Goal: Task Accomplishment & Management: Use online tool/utility

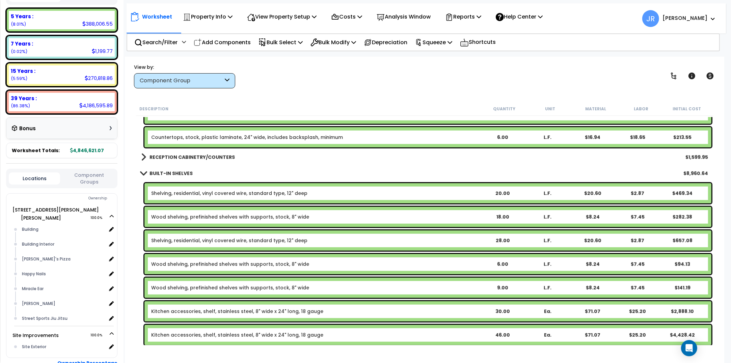
scroll to position [3499, 0]
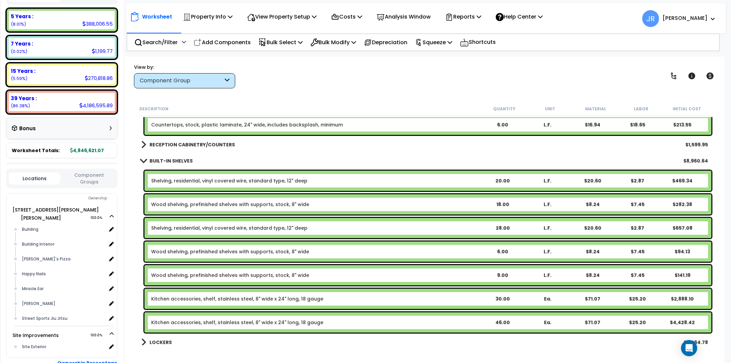
click at [161, 145] on b "RECEPTION CABINETRY/COUNTERS" at bounding box center [191, 144] width 85 height 7
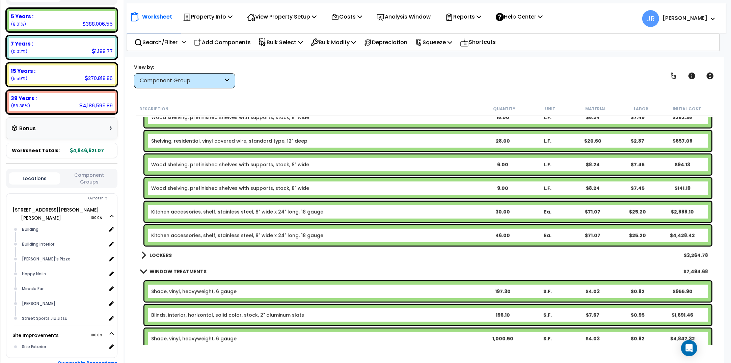
scroll to position [3668, 0]
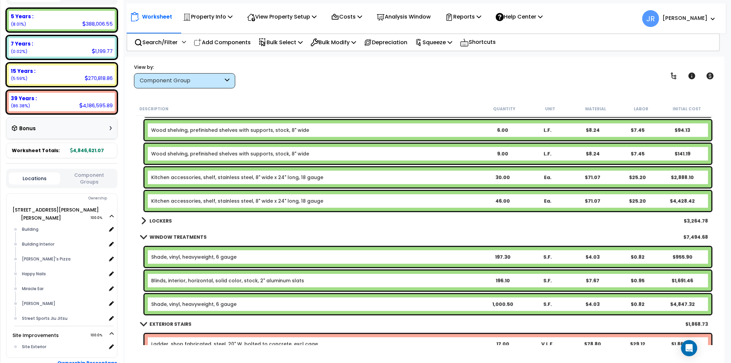
click at [161, 222] on b "LOCKERS" at bounding box center [160, 221] width 22 height 7
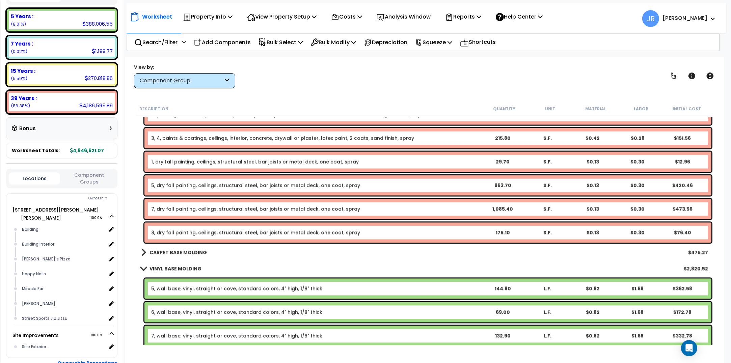
scroll to position [4511, 0]
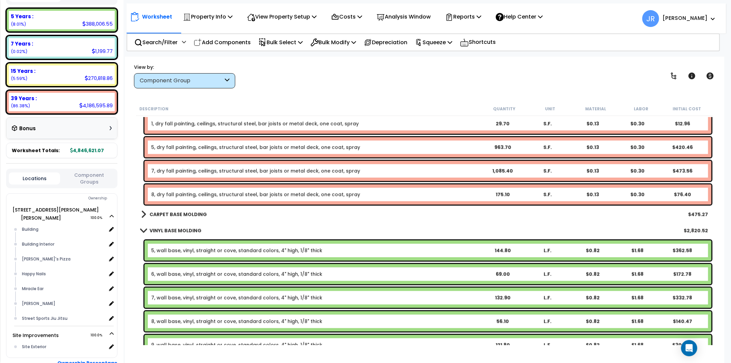
click at [194, 212] on b "CARPET BASE MOLDING" at bounding box center [177, 214] width 57 height 7
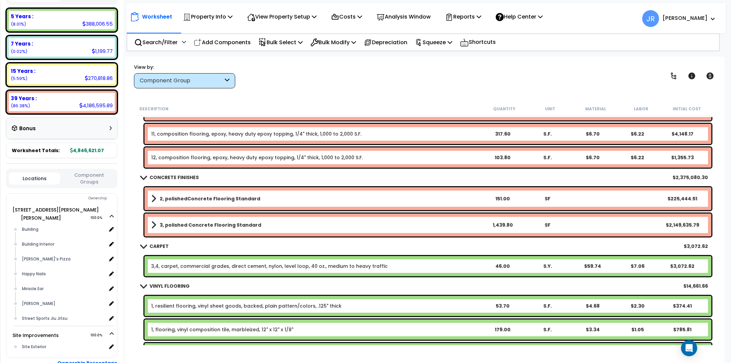
scroll to position [6156, 0]
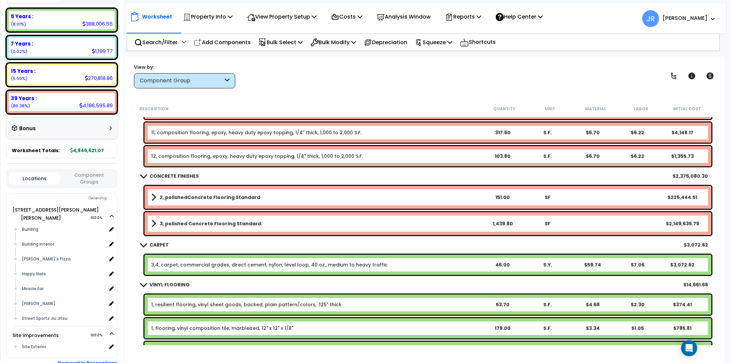
click at [251, 220] on b "3, polished Concrete Flooring Standard" at bounding box center [211, 223] width 102 height 7
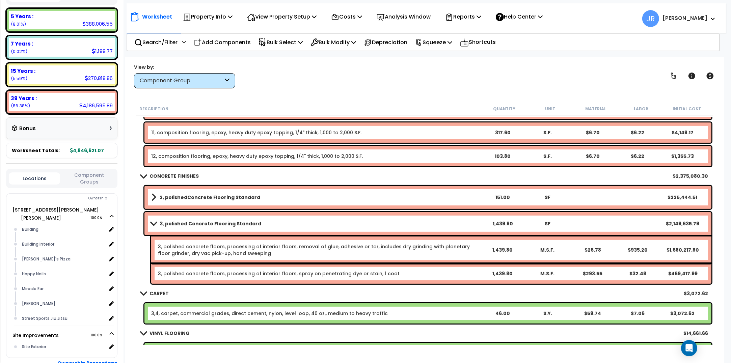
click at [465, 247] on link "3, polished concrete floors, processing of interior floors, removal of glue, ad…" at bounding box center [318, 249] width 321 height 13
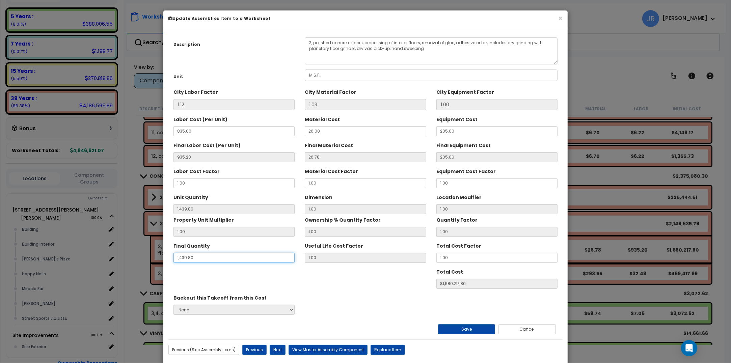
click at [203, 259] on input "1,439.80" at bounding box center [233, 258] width 121 height 10
type input "1"
type input "$1166.98"
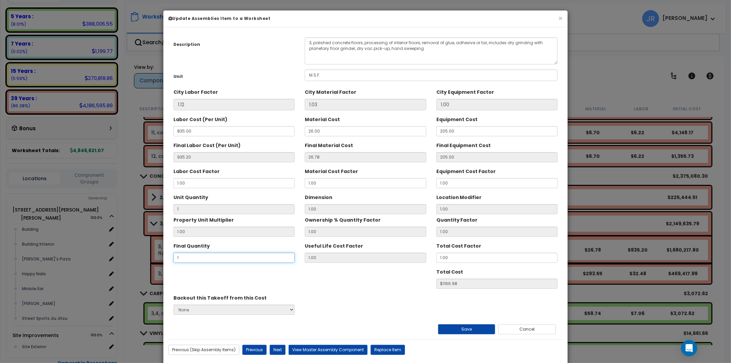
type input "1."
type input "$1166.98"
type input "1.4"
type input "$1633.77"
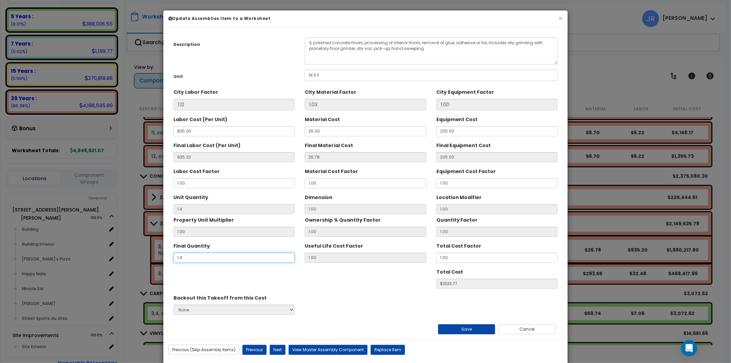
type input "1.4"
click at [481, 330] on button "Save" at bounding box center [466, 329] width 57 height 10
type input "1.40"
type input "1633.77"
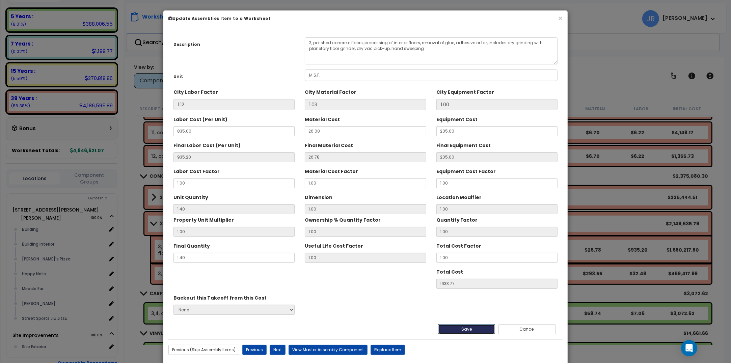
click at [481, 330] on button "Save" at bounding box center [466, 329] width 57 height 10
click at [533, 330] on button "Cancel" at bounding box center [526, 329] width 57 height 10
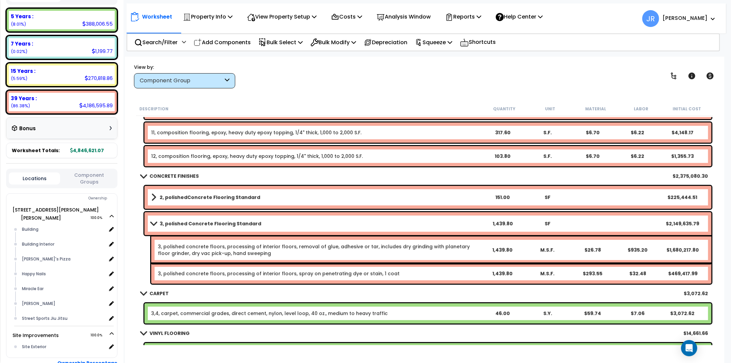
click at [461, 224] on link "3, polished Concrete Flooring Standard" at bounding box center [315, 223] width 329 height 9
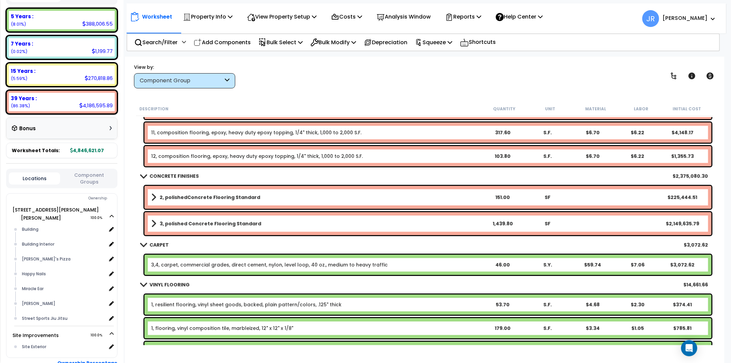
click at [461, 224] on link "3, polished Concrete Flooring Standard" at bounding box center [315, 223] width 329 height 9
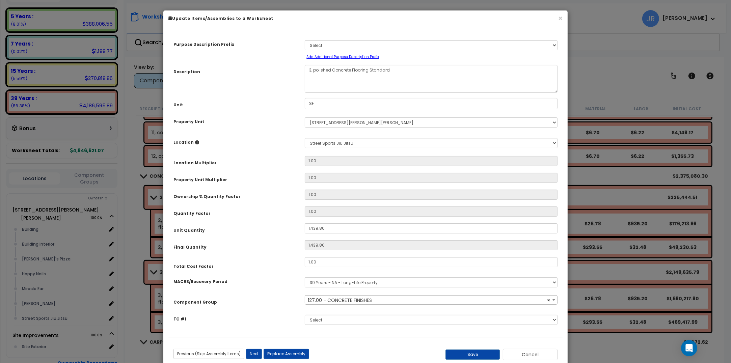
select select "56942"
click at [535, 353] on button "Cancel" at bounding box center [530, 354] width 55 height 11
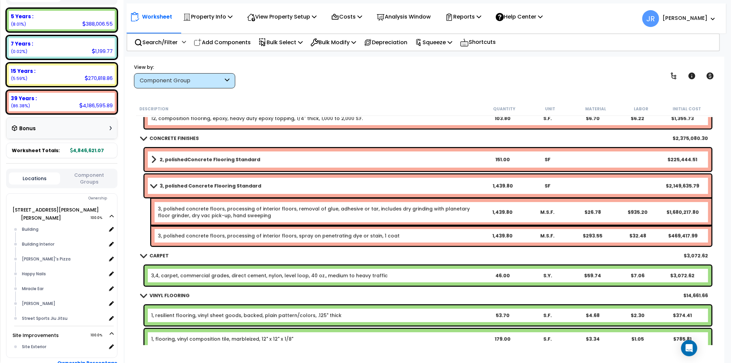
scroll to position [6198, 0]
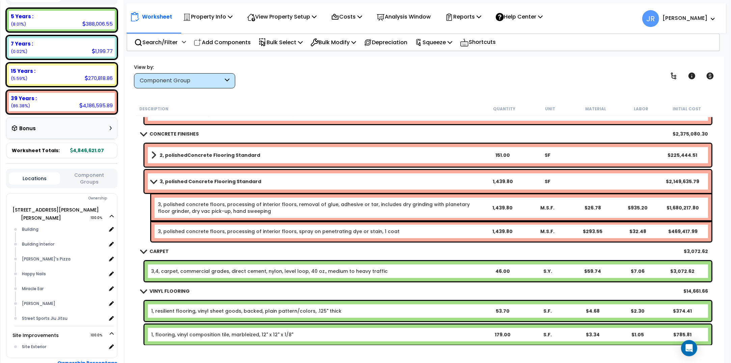
click at [188, 157] on b "2, polishedConcrete Flooring Standard" at bounding box center [210, 155] width 101 height 7
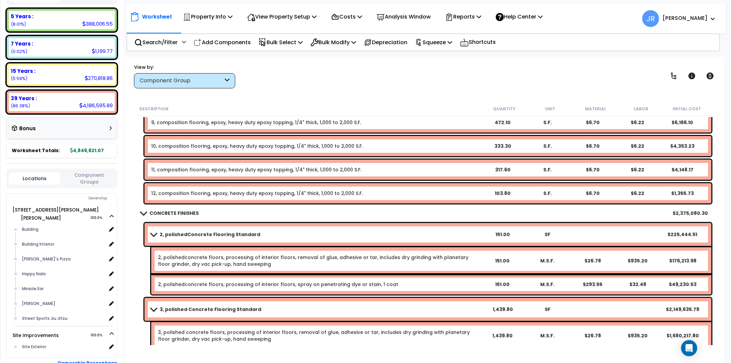
scroll to position [6156, 0]
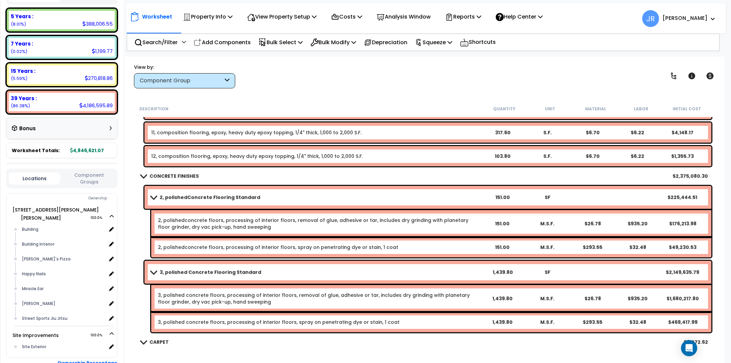
click at [276, 199] on link "2, polishedConcrete Flooring Standard" at bounding box center [315, 197] width 329 height 9
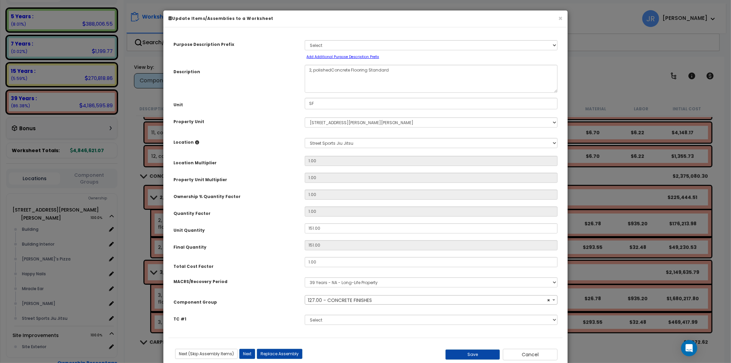
select select "56942"
click at [545, 357] on button "Cancel" at bounding box center [530, 354] width 55 height 11
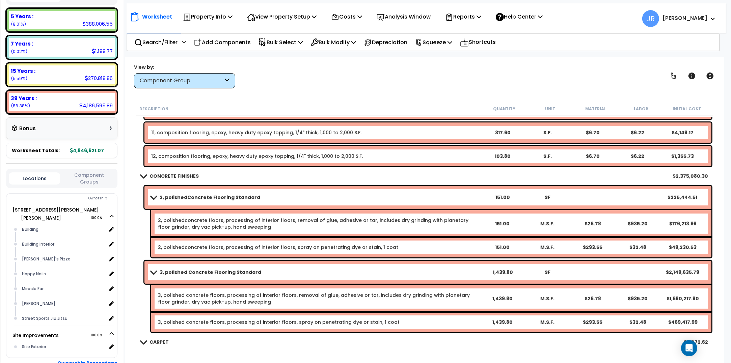
click at [279, 266] on div "3, polished Concrete Flooring Standard 1,439.80 SF $2,149,635.79" at bounding box center [427, 272] width 567 height 23
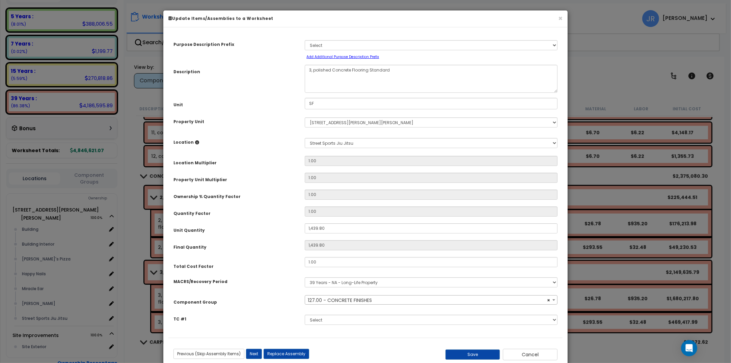
select select "56942"
click at [481, 360] on div "Save Cancel" at bounding box center [496, 354] width 131 height 11
click at [480, 356] on button "Save" at bounding box center [472, 354] width 55 height 10
type input "1439.80"
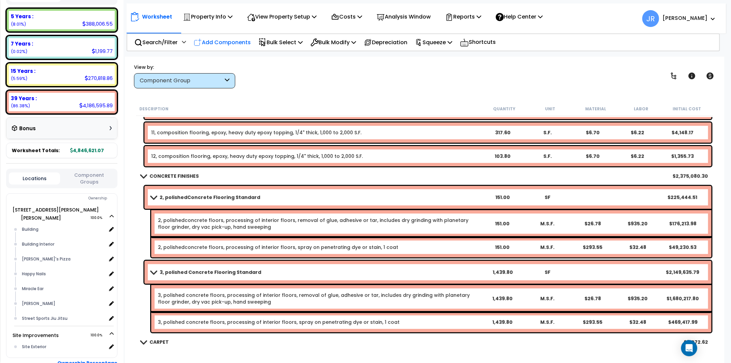
click at [235, 45] on p "Add Components" at bounding box center [222, 42] width 57 height 9
select select
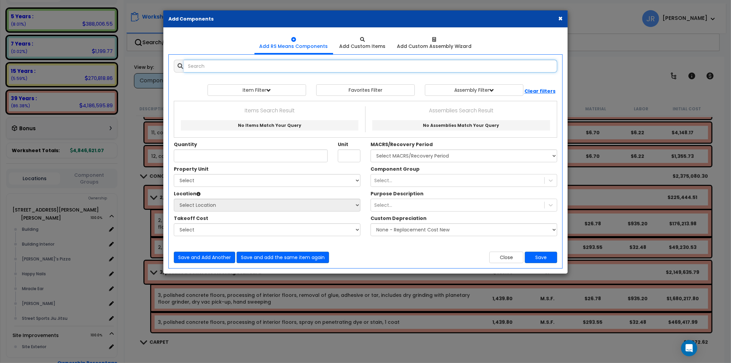
click at [235, 67] on input "text" at bounding box center [370, 66] width 373 height 13
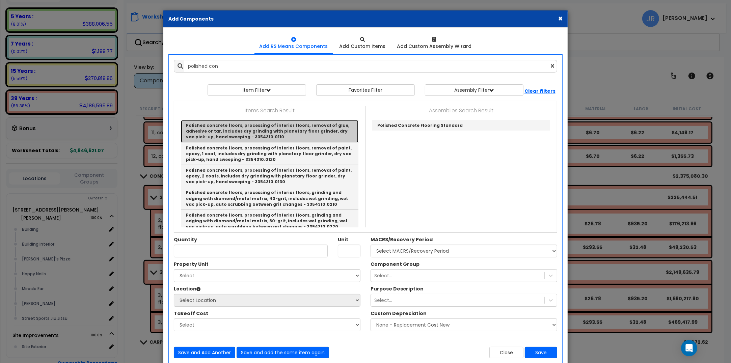
click at [243, 127] on link "Polished concrete floors, processing of interior floors, removal of glue, adhes…" at bounding box center [269, 131] width 177 height 22
type input "Polished concrete floors, processing of interior floors, removal of glue, adhes…"
type input "M.S.F."
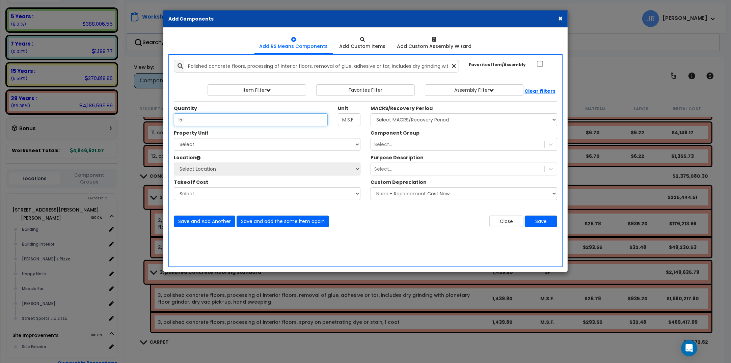
type input "151"
click at [228, 144] on select "Select [STREET_ADDRESS][PERSON_NAME][PERSON_NAME] Site Improvements" at bounding box center [267, 144] width 187 height 13
select select "168097"
click at [174, 138] on select "Select [STREET_ADDRESS][PERSON_NAME][PERSON_NAME] Site Improvements" at bounding box center [267, 144] width 187 height 13
click at [218, 166] on select "Select Building Building Interior [PERSON_NAME]'s Pizza Happy Nails Miracle Ear…" at bounding box center [267, 169] width 187 height 13
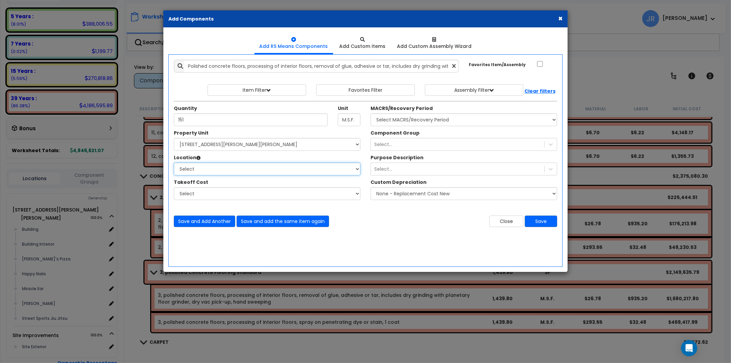
select select "31808"
click at [174, 163] on select "Select Building Building Interior [PERSON_NAME]'s Pizza Happy Nails Miracle Ear…" at bounding box center [267, 169] width 187 height 13
click at [381, 120] on select "Select MACRS/Recovery Period 5 Years - 57.0 - Distributive Trades & Services 5 …" at bounding box center [463, 119] width 187 height 13
select select "3669"
click at [370, 114] on select "Select MACRS/Recovery Period 5 Years - 57.0 - Distributive Trades & Services 5 …" at bounding box center [463, 119] width 187 height 13
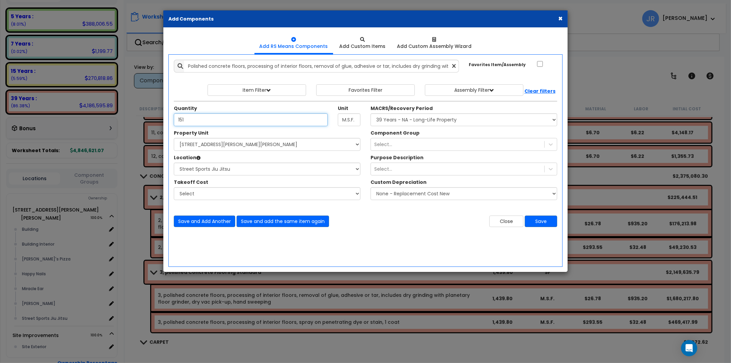
click at [189, 120] on input "151" at bounding box center [251, 119] width 154 height 13
type input "1.6"
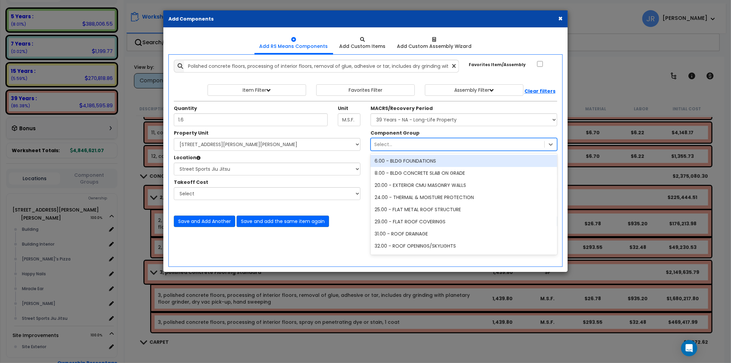
click at [407, 142] on div "Select..." at bounding box center [457, 144] width 173 height 11
type input "concret"
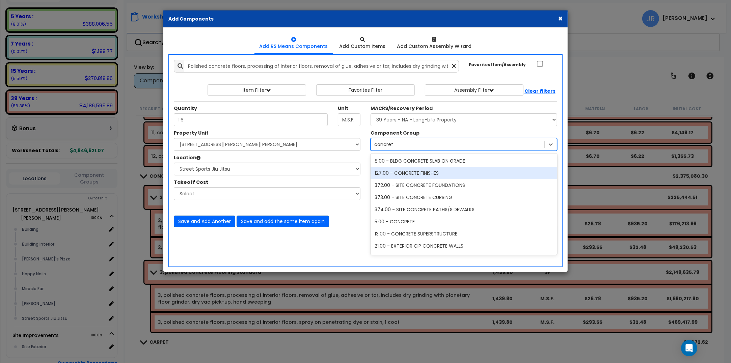
click at [407, 174] on div "127.00 - CONCRETE FINISHES" at bounding box center [463, 173] width 187 height 12
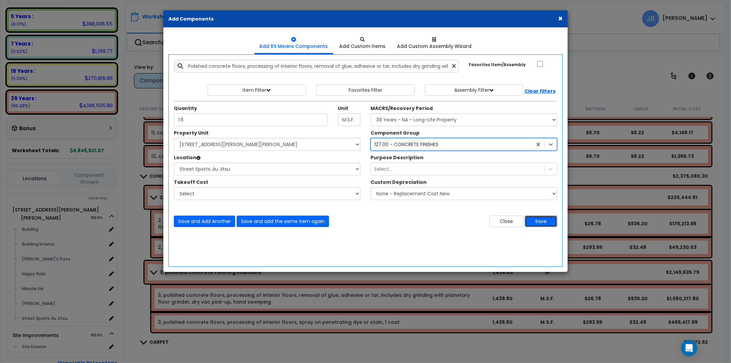
click at [546, 220] on button "Save" at bounding box center [540, 221] width 32 height 11
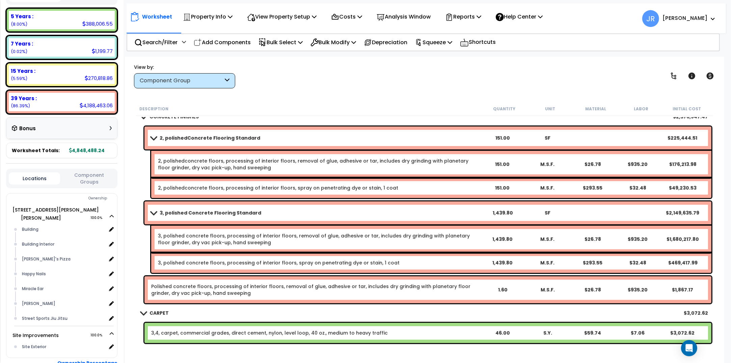
scroll to position [6198, 0]
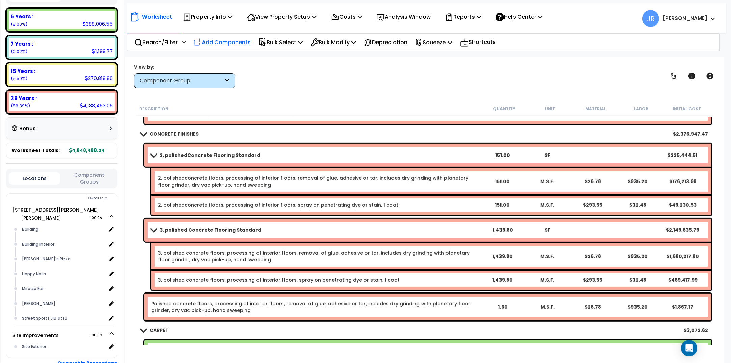
click at [228, 46] on p "Add Components" at bounding box center [222, 42] width 57 height 9
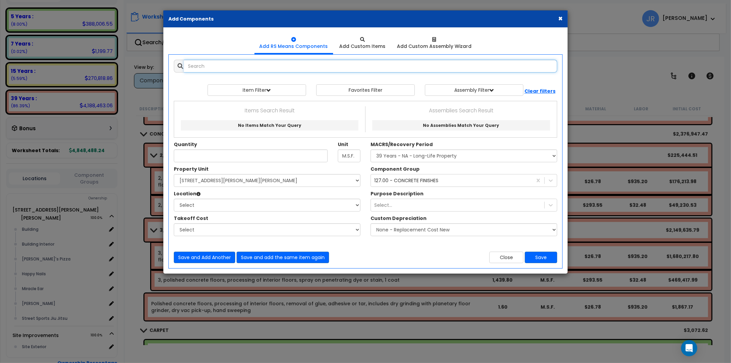
select select
click at [244, 68] on input "text" at bounding box center [370, 66] width 373 height 13
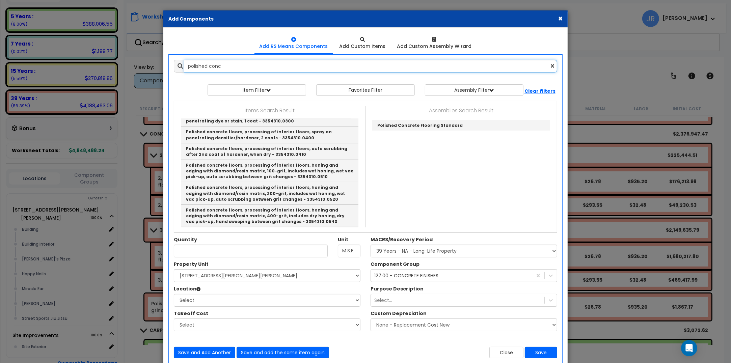
scroll to position [169, 0]
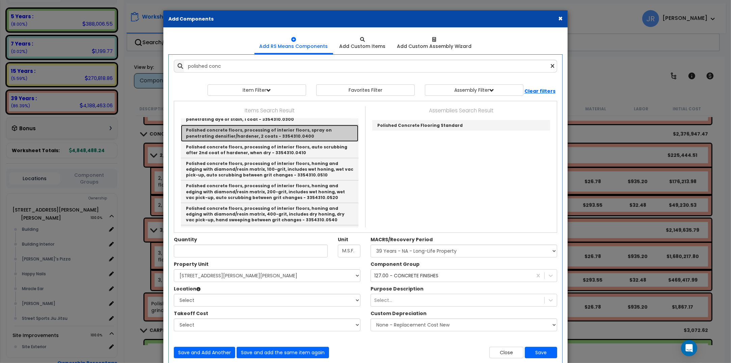
click at [255, 132] on link "Polished concrete floors, processing of interior floors, spray on penetrating d…" at bounding box center [269, 133] width 177 height 17
type input "Polished concrete floors, processing of interior floors, spray on penetrating d…"
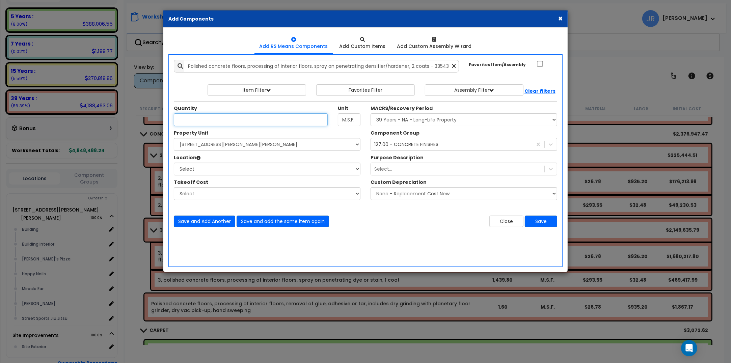
click at [250, 117] on input "Unit Quantity" at bounding box center [251, 119] width 154 height 13
type input "1.6"
click at [200, 143] on select "Select [STREET_ADDRESS][PERSON_NAME][PERSON_NAME] Site Improvements" at bounding box center [267, 144] width 187 height 13
select select "168097"
click at [174, 138] on select "Select [STREET_ADDRESS][PERSON_NAME][PERSON_NAME] Site Improvements" at bounding box center [267, 144] width 187 height 13
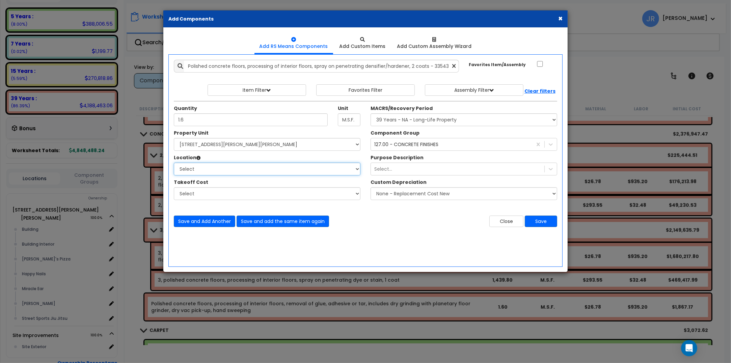
click at [207, 169] on select "Select Building Building Interior [PERSON_NAME]'s Pizza Happy Nails Miracle Ear…" at bounding box center [267, 169] width 187 height 13
select select "31808"
click at [174, 163] on select "Select Building Building Interior [PERSON_NAME]'s Pizza Happy Nails Miracle Ear…" at bounding box center [267, 169] width 187 height 13
click at [383, 122] on select "Select MACRS/Recovery Period 5 Years - 57.0 - Distributive Trades & Services 5 …" at bounding box center [463, 119] width 187 height 13
select select "3669"
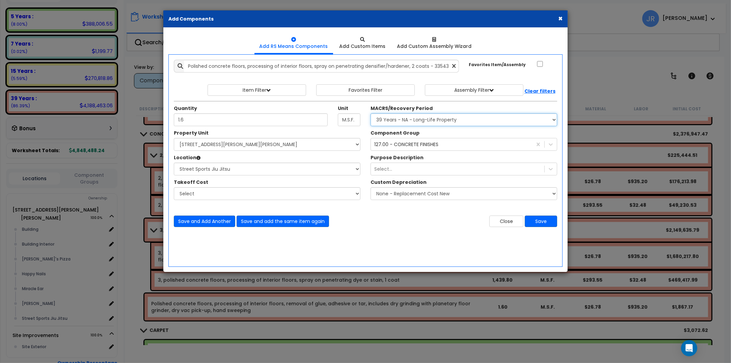
click at [370, 114] on select "Select MACRS/Recovery Period 5 Years - 57.0 - Distributive Trades & Services 5 …" at bounding box center [463, 119] width 187 height 13
click at [541, 221] on button "Save" at bounding box center [540, 221] width 32 height 11
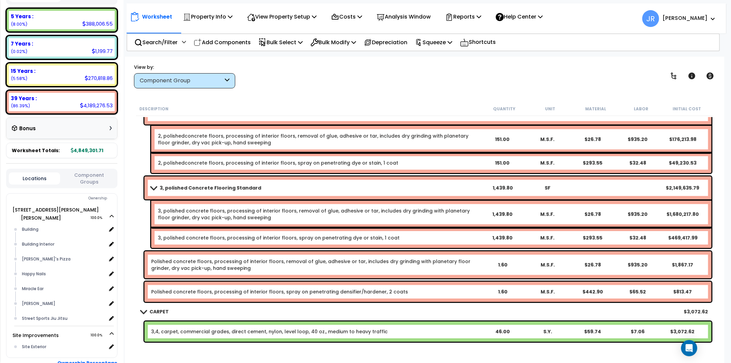
scroll to position [6198, 0]
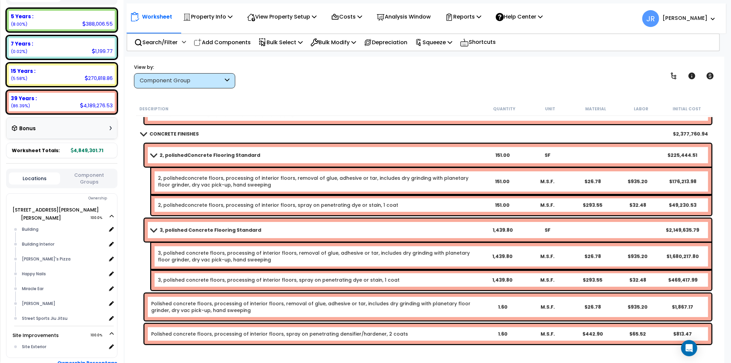
click at [256, 152] on link "2, polishedConcrete Flooring Standard" at bounding box center [315, 154] width 329 height 9
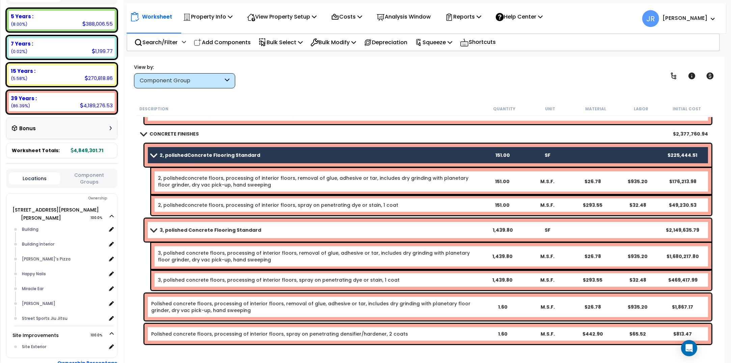
drag, startPoint x: 256, startPoint y: 152, endPoint x: 228, endPoint y: 159, distance: 29.3
click at [228, 159] on b "2, polishedConcrete Flooring Standard" at bounding box center [210, 155] width 101 height 7
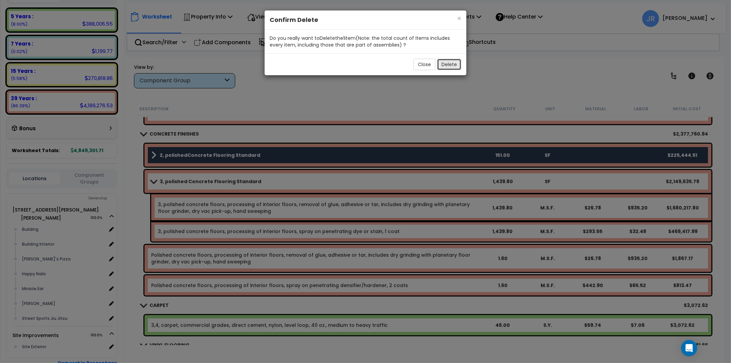
click at [441, 65] on button "Delete" at bounding box center [449, 64] width 24 height 11
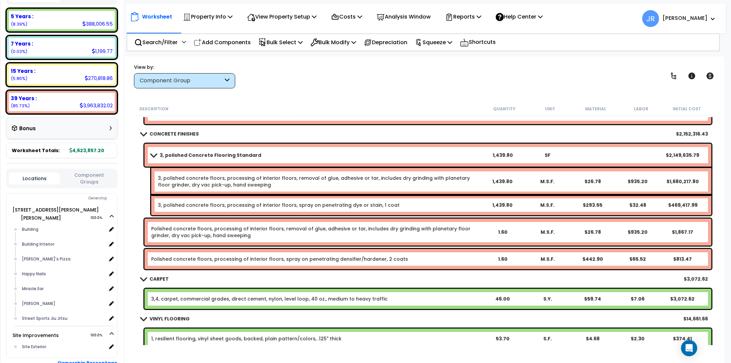
click at [257, 152] on link "3, polished Concrete Flooring Standard" at bounding box center [315, 154] width 329 height 9
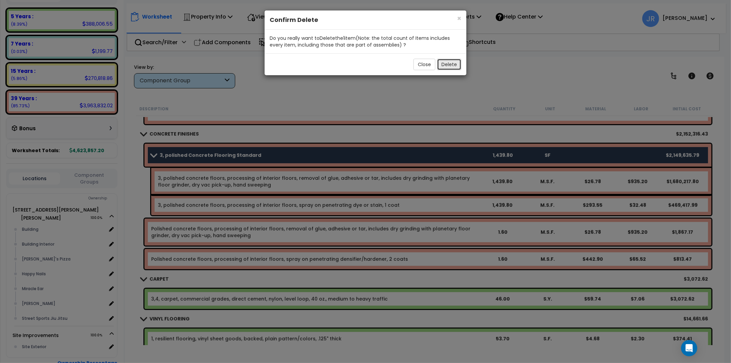
click at [446, 63] on button "Delete" at bounding box center [449, 64] width 24 height 11
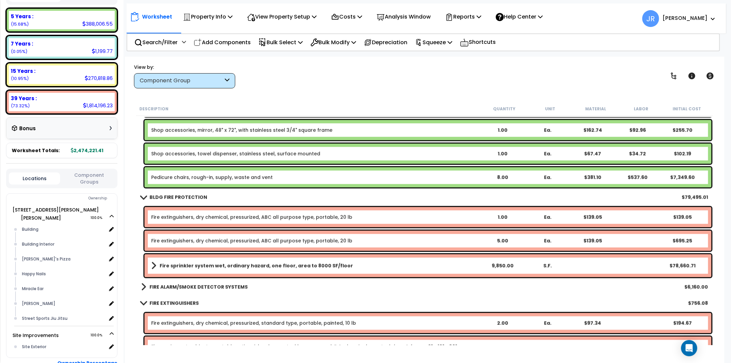
scroll to position [7294, 0]
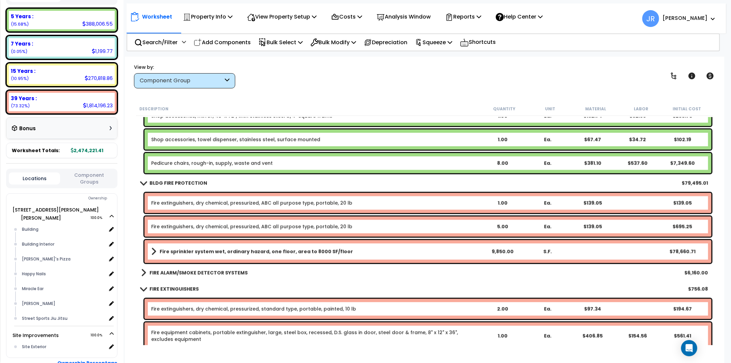
click at [227, 272] on b "FIRE ALARM/SMOKE DETECTOR SYSTEMS" at bounding box center [198, 272] width 98 height 7
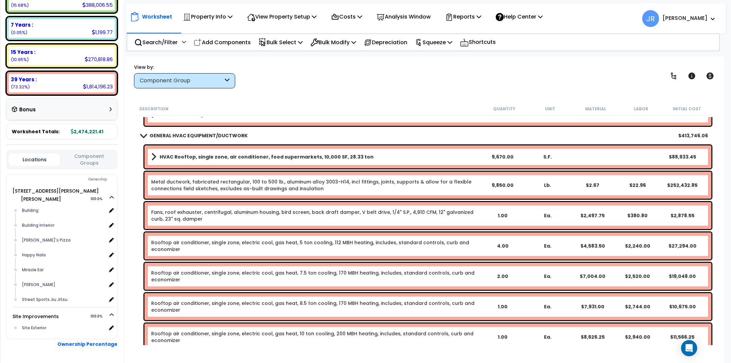
scroll to position [8980, 0]
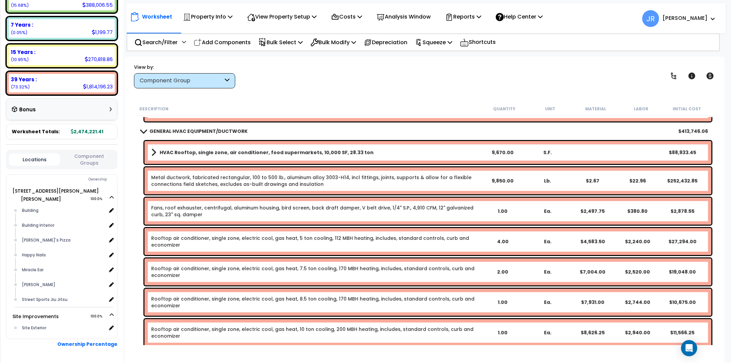
click at [231, 151] on b "HVAC Rooftop, single zone, air conditioner, food supermarkets, 10,000 SF, 28.33…" at bounding box center [267, 152] width 214 height 7
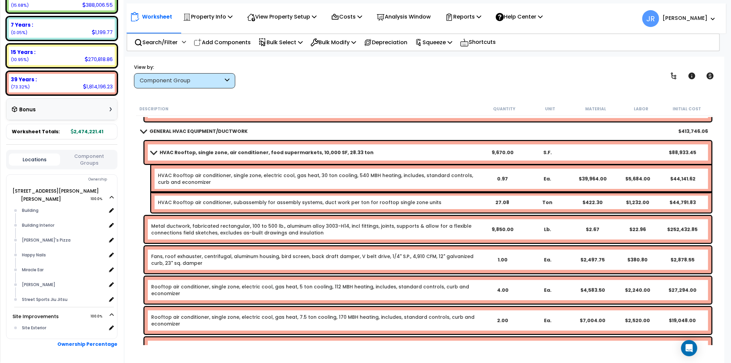
click at [231, 151] on b "HVAC Rooftop, single zone, air conditioner, food supermarkets, 10,000 SF, 28.33…" at bounding box center [267, 152] width 214 height 7
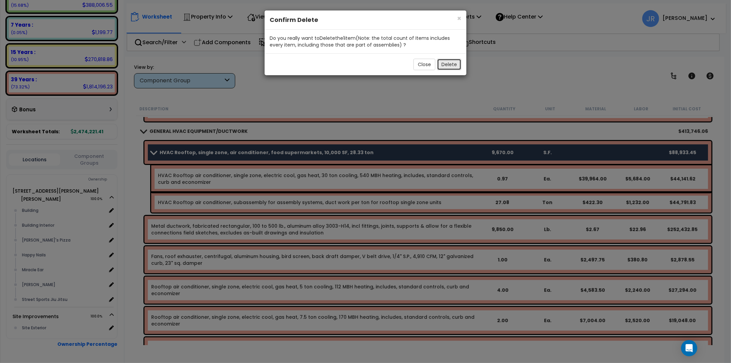
click at [451, 62] on button "Delete" at bounding box center [449, 64] width 24 height 11
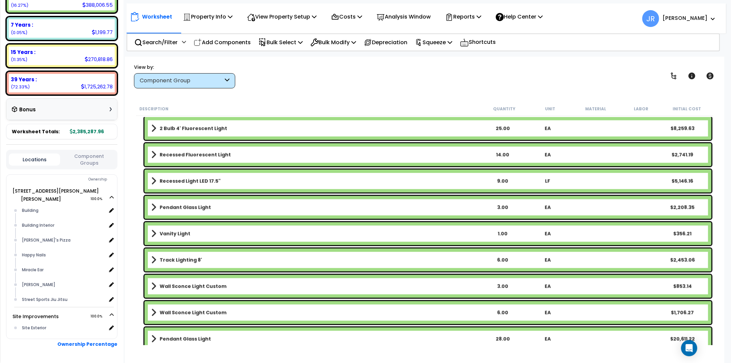
scroll to position [10287, 0]
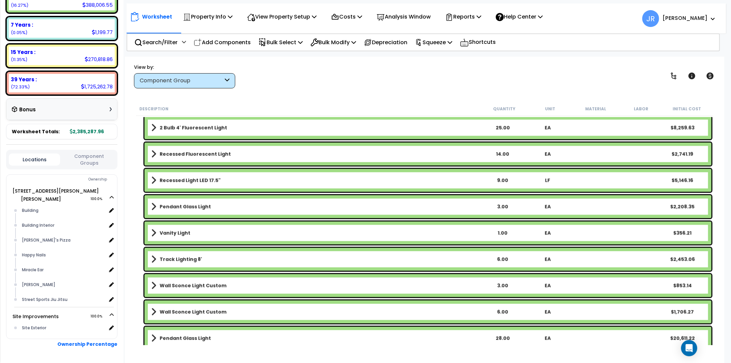
click at [348, 232] on link "Vanity Light" at bounding box center [315, 232] width 329 height 9
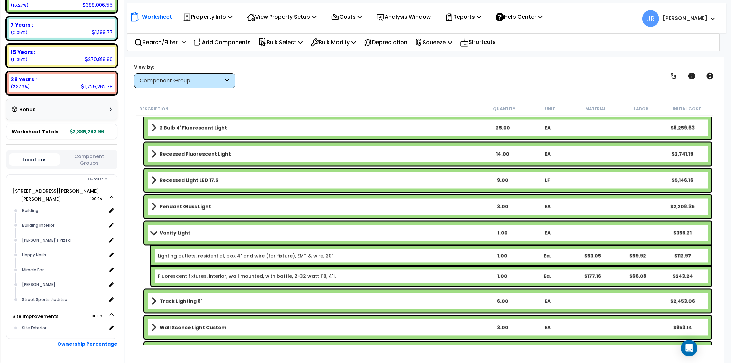
click at [348, 232] on link "Vanity Light" at bounding box center [315, 232] width 329 height 9
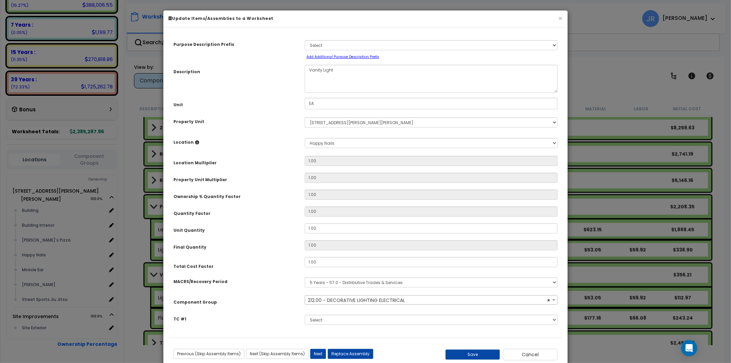
select select "57020"
click at [482, 357] on button "Save" at bounding box center [472, 354] width 55 height 10
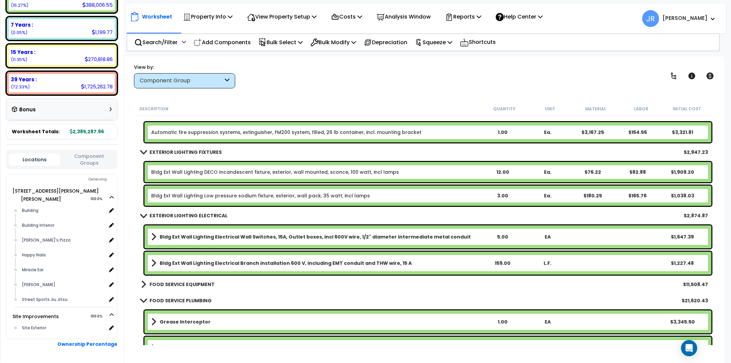
scroll to position [11552, 0]
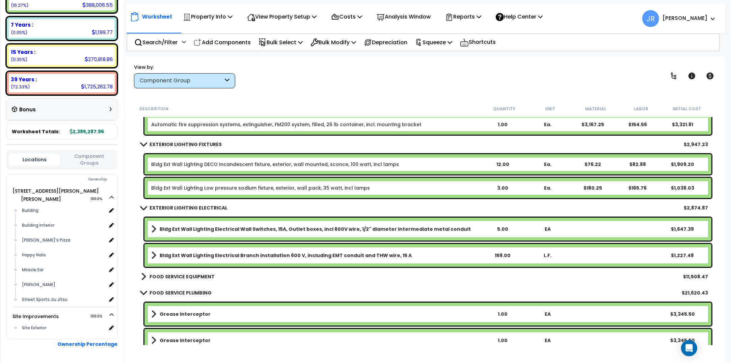
click at [197, 277] on b "FOOD SERVICE EQUIPMENT" at bounding box center [181, 276] width 65 height 7
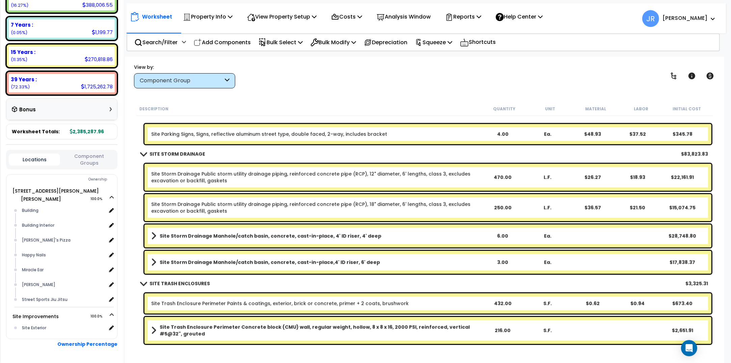
scroll to position [29, 0]
click at [318, 328] on b "Site Trash Enclosure Perimeter Concrete block (CMU) wall, regular weight, hollo…" at bounding box center [320, 329] width 320 height 13
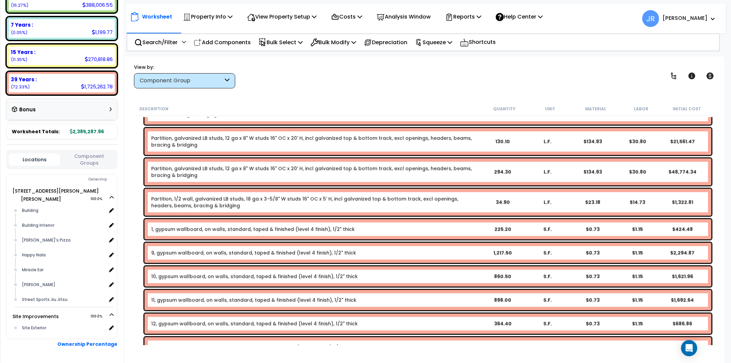
scroll to position [1684, 0]
